Goal: Find specific page/section

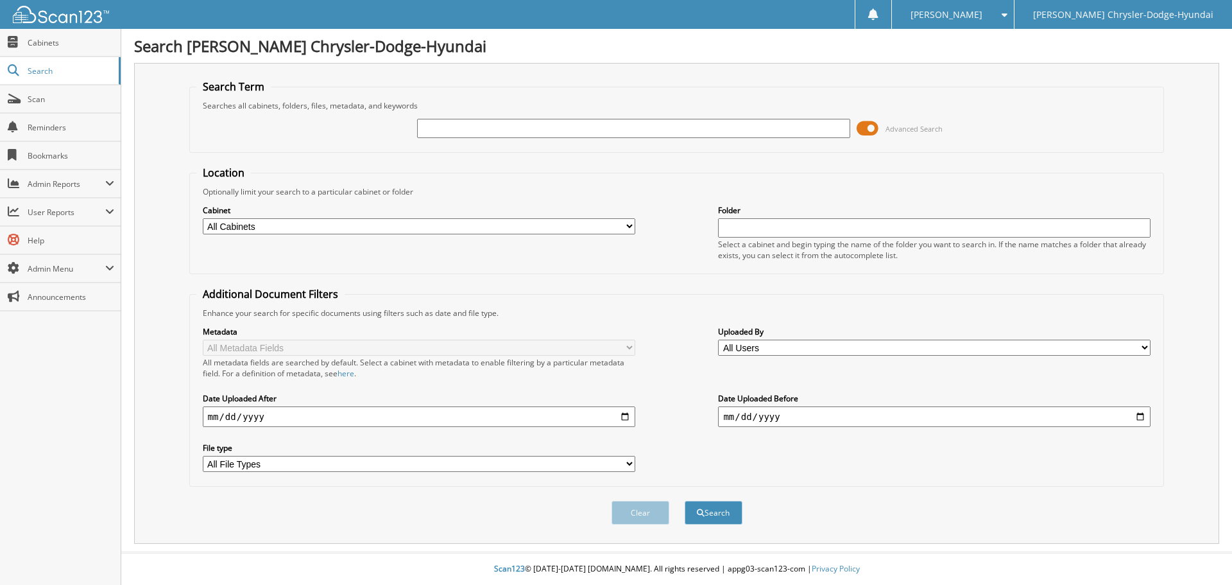
click at [465, 133] on input "text" at bounding box center [633, 128] width 433 height 19
type input "75585"
click at [685, 501] on button "Search" at bounding box center [714, 513] width 58 height 24
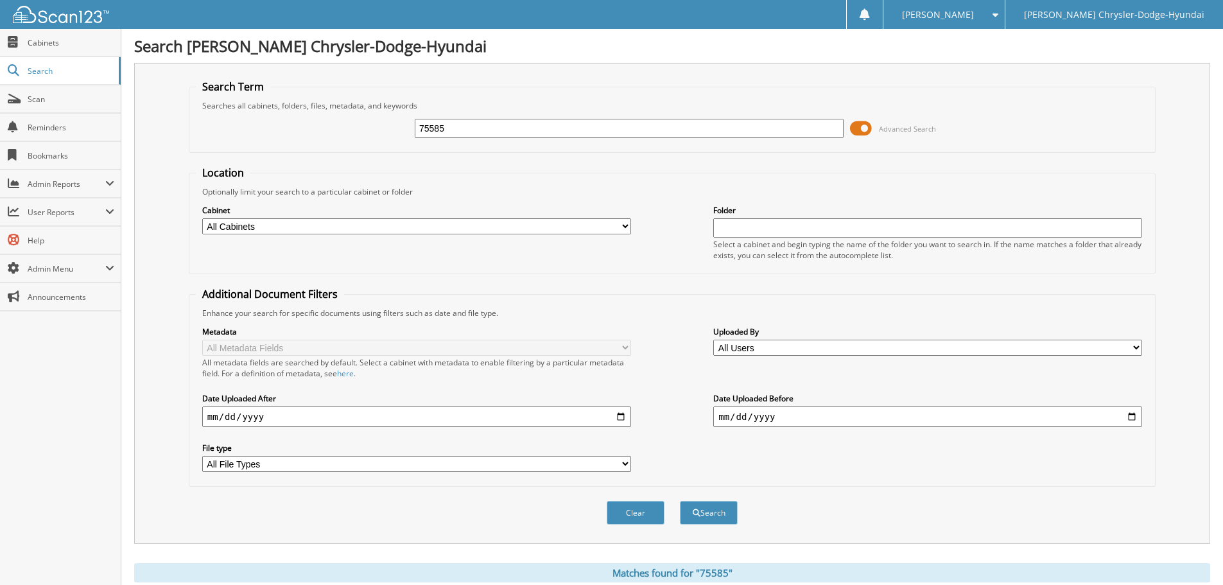
click at [861, 127] on span at bounding box center [861, 128] width 22 height 19
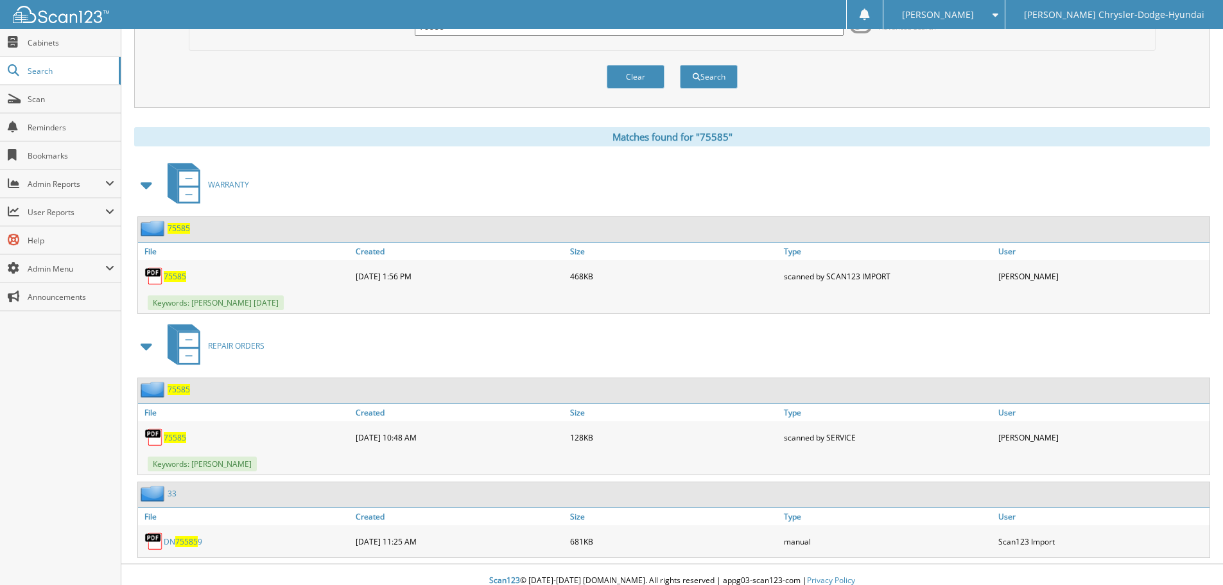
scroll to position [114, 0]
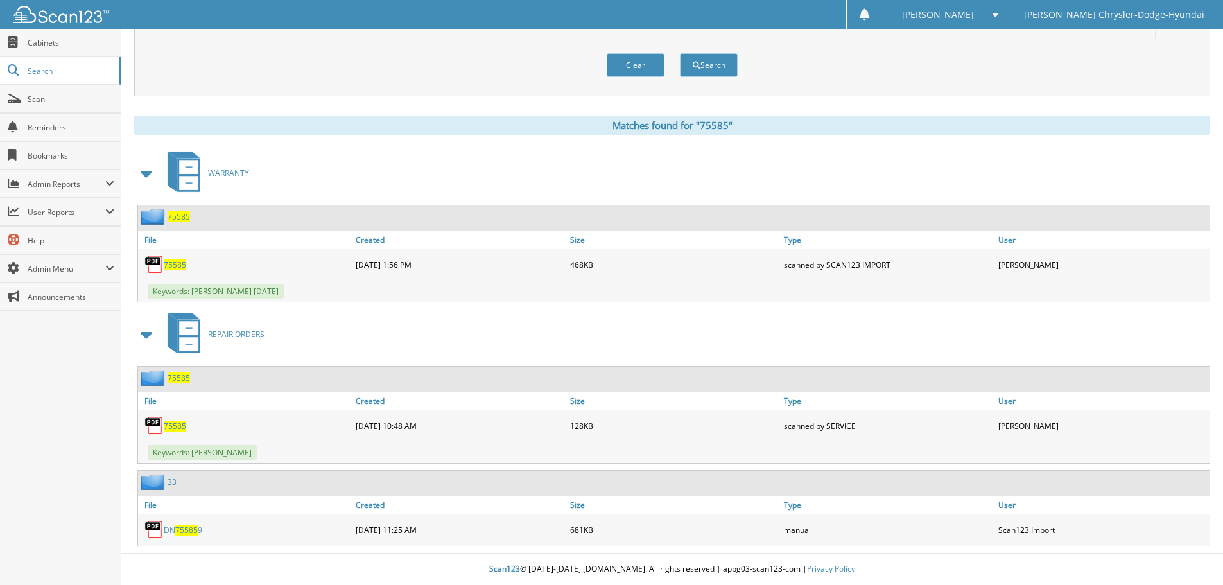
click at [181, 376] on span "75585" at bounding box center [179, 377] width 22 height 11
